Goal: Transaction & Acquisition: Purchase product/service

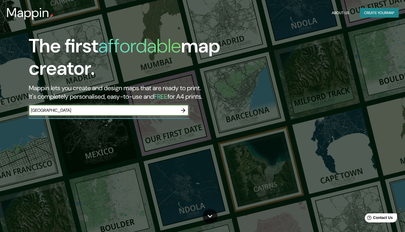
type input "[GEOGRAPHIC_DATA]"
click at [185, 108] on icon "button" at bounding box center [183, 110] width 6 height 6
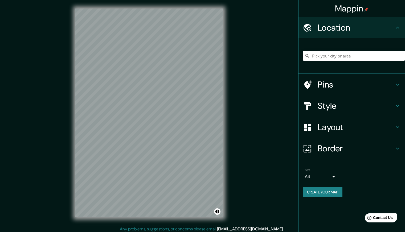
click at [336, 58] on input "Pick your city or area" at bounding box center [354, 56] width 102 height 10
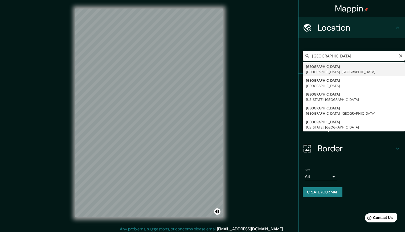
type input "[GEOGRAPHIC_DATA], [GEOGRAPHIC_DATA], [GEOGRAPHIC_DATA]"
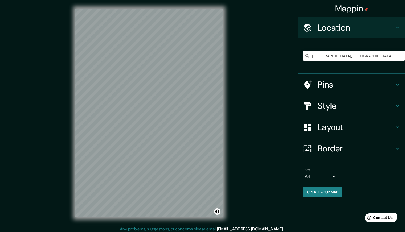
click at [339, 84] on h4 "Pins" at bounding box center [356, 84] width 77 height 11
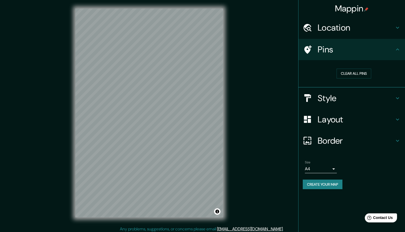
click at [363, 47] on h4 "Pins" at bounding box center [356, 49] width 77 height 11
click at [348, 116] on h4 "Layout" at bounding box center [356, 119] width 77 height 11
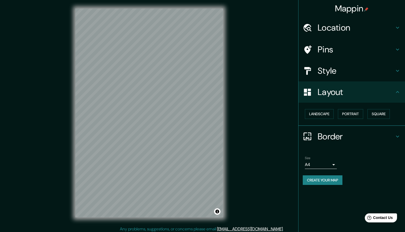
click at [354, 68] on h4 "Style" at bounding box center [356, 71] width 77 height 11
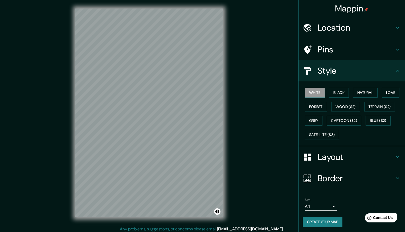
click at [335, 159] on h4 "Layout" at bounding box center [356, 157] width 77 height 11
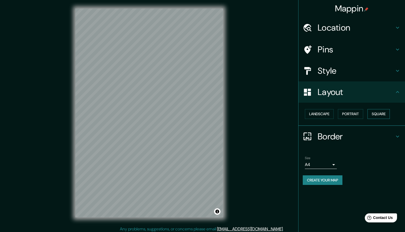
drag, startPoint x: 380, startPoint y: 107, endPoint x: 378, endPoint y: 111, distance: 4.3
click at [380, 107] on div "Landscape [GEOGRAPHIC_DATA]" at bounding box center [354, 114] width 102 height 14
click at [378, 112] on button "Square" at bounding box center [379, 114] width 22 height 10
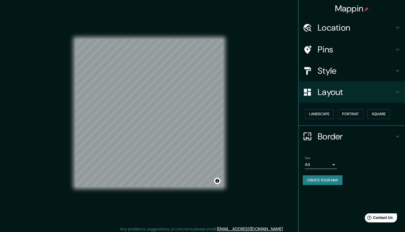
click at [339, 64] on div "Style" at bounding box center [352, 70] width 107 height 21
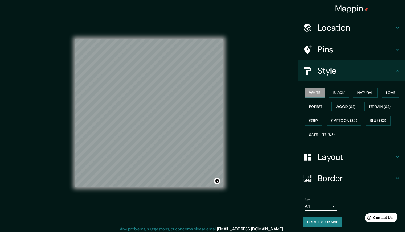
click at [383, 87] on div "White Black Natural Love Forest Wood ($2) Terrain ($2) Grey Cartoon ($2) Blue (…" at bounding box center [354, 114] width 102 height 56
click at [388, 96] on button "Love" at bounding box center [391, 93] width 18 height 10
click at [341, 27] on h4 "Location" at bounding box center [356, 27] width 77 height 11
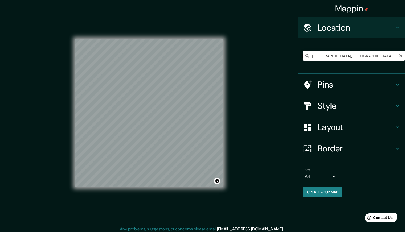
click at [374, 57] on input "[GEOGRAPHIC_DATA], [GEOGRAPHIC_DATA], [GEOGRAPHIC_DATA]" at bounding box center [354, 56] width 102 height 10
click at [401, 55] on icon "Clear" at bounding box center [401, 56] width 4 height 4
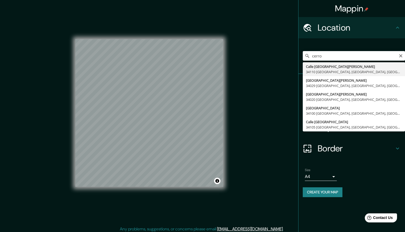
type input "[GEOGRAPHIC_DATA][PERSON_NAME], [GEOGRAPHIC_DATA], [GEOGRAPHIC_DATA]"
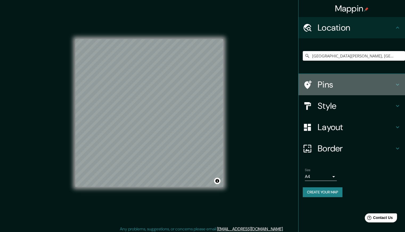
click at [339, 84] on h4 "Pins" at bounding box center [356, 84] width 77 height 11
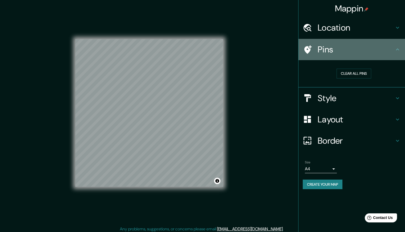
drag, startPoint x: 313, startPoint y: 43, endPoint x: 309, endPoint y: 48, distance: 7.2
click at [312, 43] on div "Pins" at bounding box center [352, 49] width 107 height 21
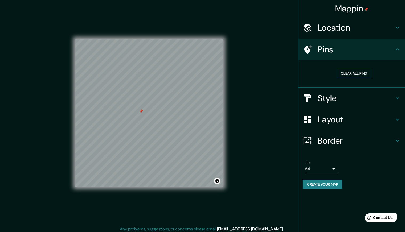
click at [370, 74] on button "Clear all pins" at bounding box center [354, 74] width 35 height 10
